Goal: Navigation & Orientation: Go to known website

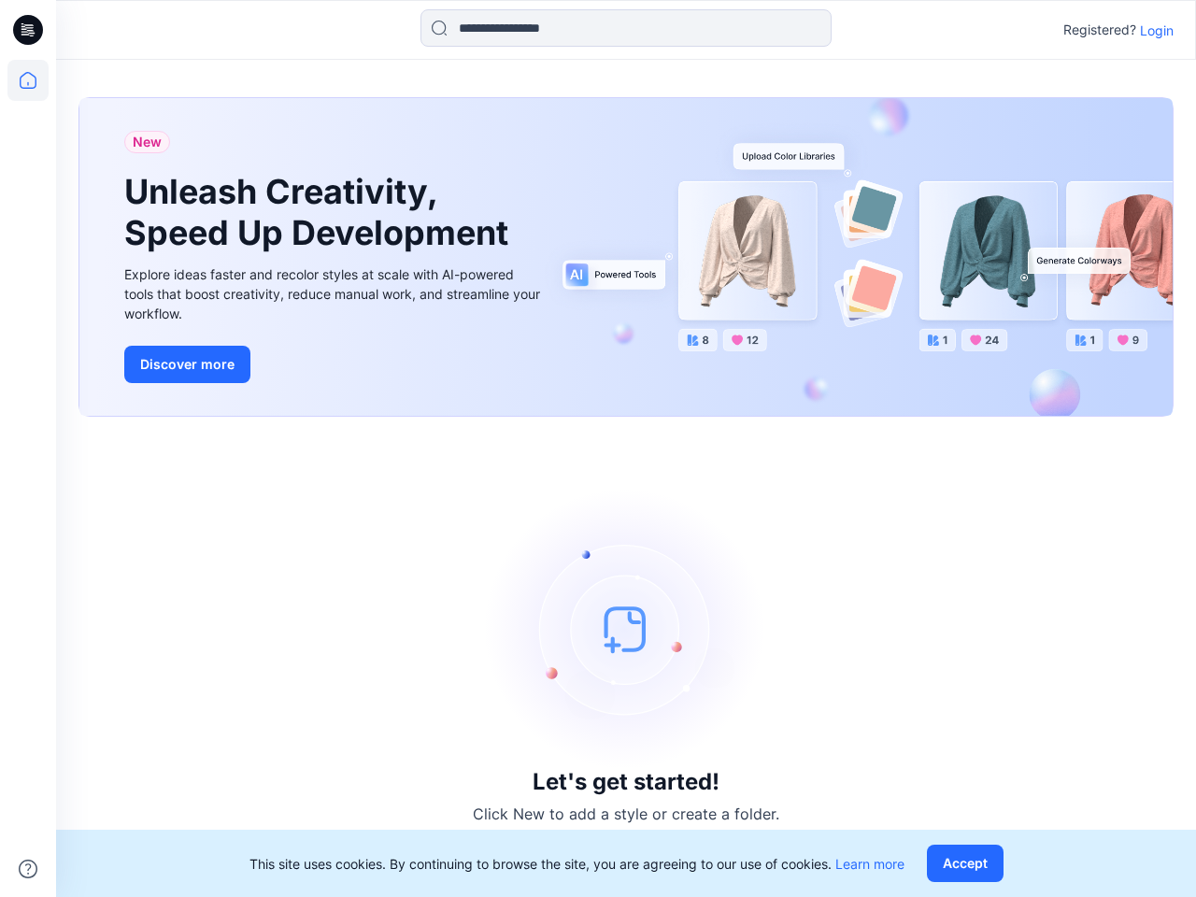
click at [598, 448] on div "Let's get started! Click New to add a style or create a folder." at bounding box center [625, 656] width 1095 height 435
click at [29, 30] on icon at bounding box center [30, 30] width 7 height 1
click at [28, 80] on icon at bounding box center [27, 80] width 41 height 41
click at [28, 869] on icon at bounding box center [28, 868] width 19 height 19
click at [626, 28] on input at bounding box center [625, 27] width 411 height 37
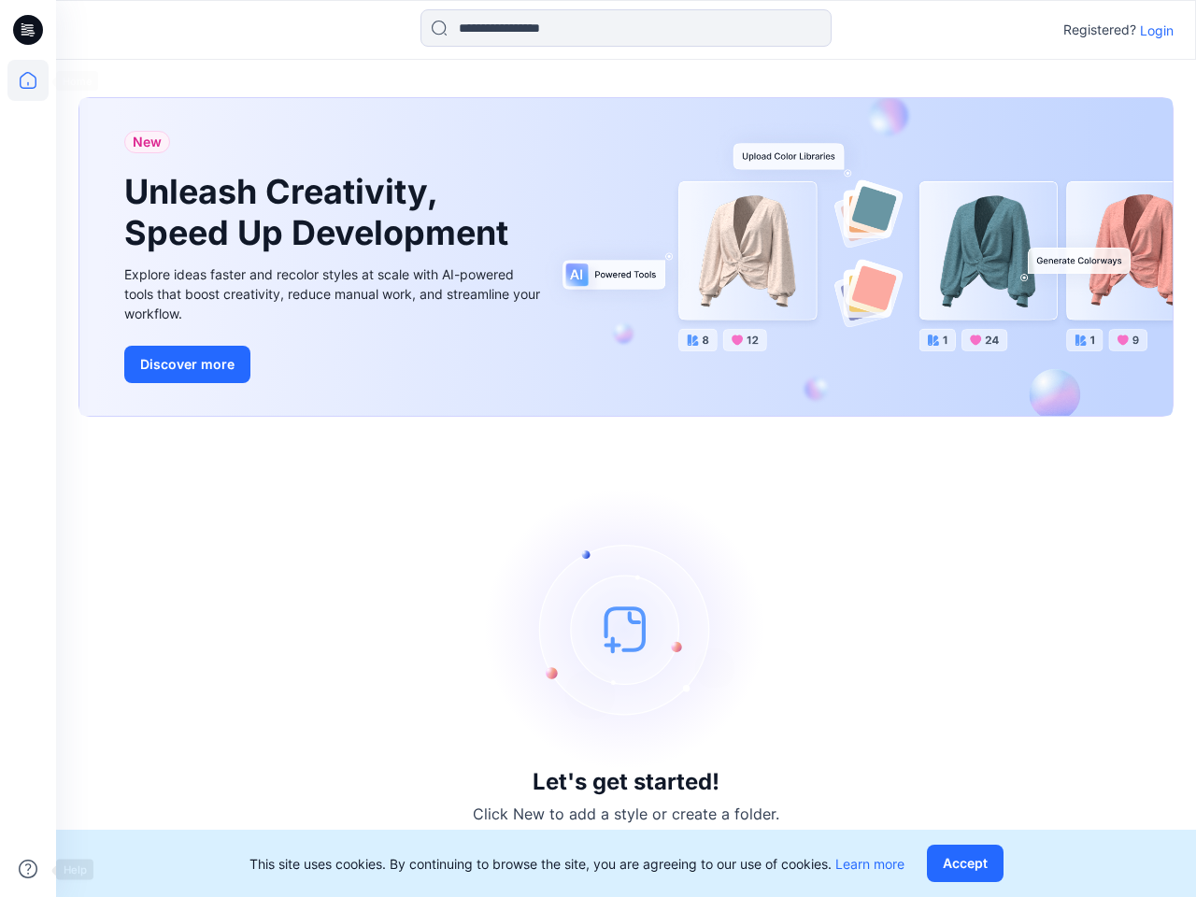
click at [1156, 30] on p "Login" at bounding box center [1157, 31] width 34 height 20
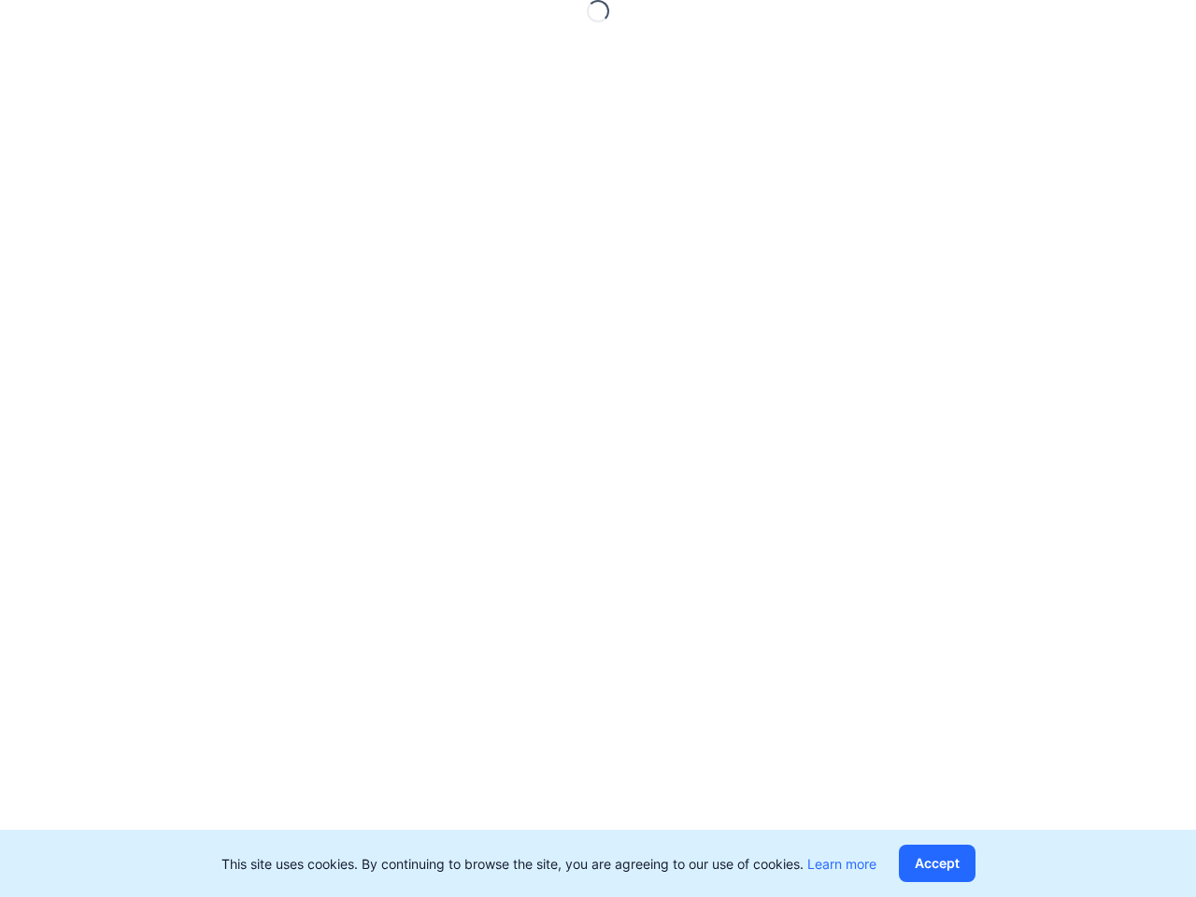
click at [969, 863] on button "Accept" at bounding box center [937, 862] width 77 height 37
